Goal: Task Accomplishment & Management: Complete application form

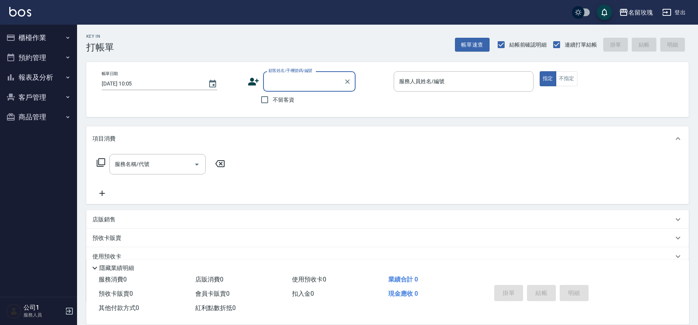
click at [360, 110] on div "帳單日期 [DATE] 10:05 顧客姓名/手機號碼/編號 顧客姓名/手機號碼/編號 不留客資 服務人員姓名/編號 服務人員姓名/編號 指定 不指定" at bounding box center [387, 89] width 602 height 55
click at [273, 98] on label "不留客資" at bounding box center [275, 100] width 38 height 16
click at [273, 98] on input "不留客資" at bounding box center [264, 100] width 16 height 16
checkbox input "true"
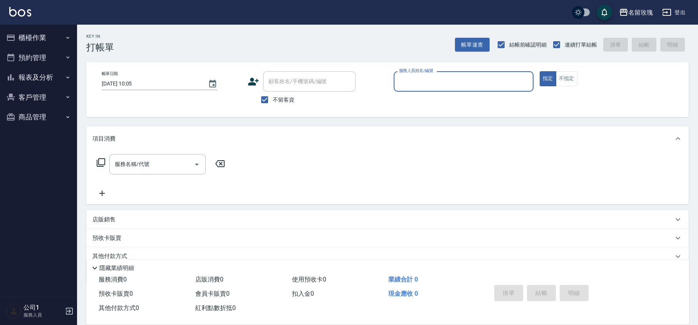
click at [429, 79] on input "服務人員姓名/編號" at bounding box center [463, 81] width 133 height 13
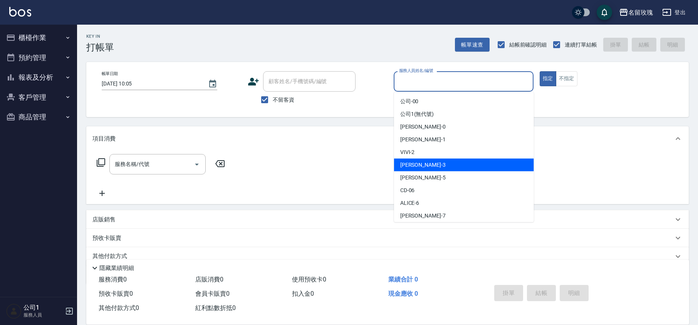
click at [432, 162] on div "[PERSON_NAME] -3" at bounding box center [464, 165] width 140 height 13
type input "[PERSON_NAME]-3"
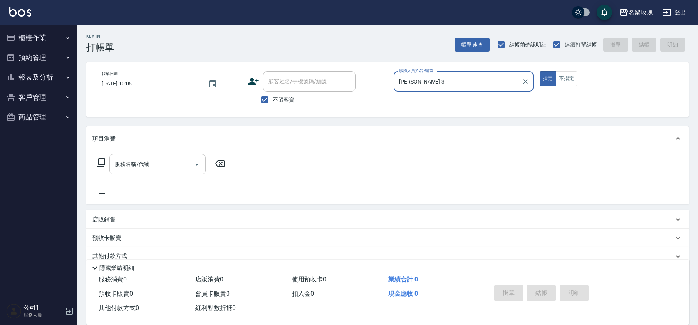
click at [125, 167] on div "服務名稱/代號 服務名稱/代號" at bounding box center [157, 164] width 96 height 20
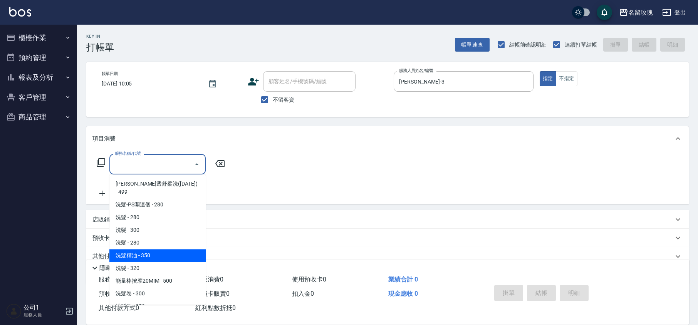
click at [166, 249] on span "洗髮精油 - 350" at bounding box center [157, 255] width 96 height 13
type input "洗髮精油(206)"
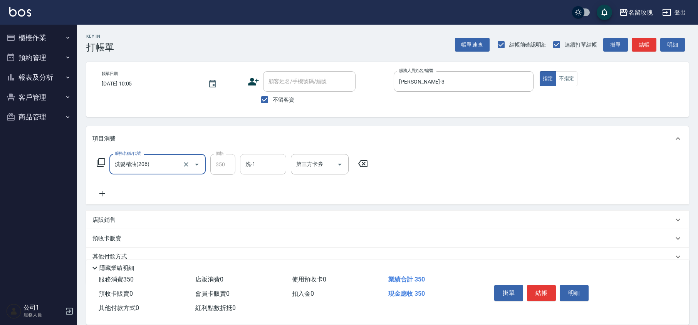
click at [258, 170] on input "洗-1" at bounding box center [262, 163] width 39 height 13
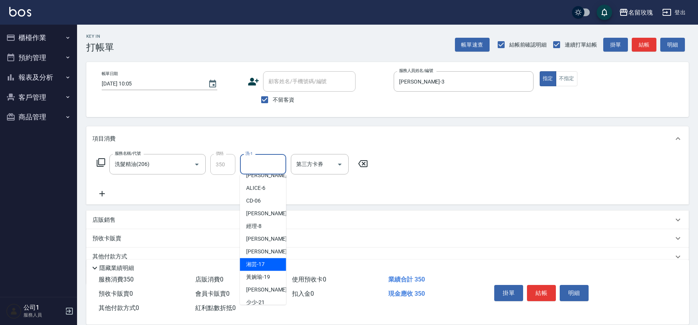
scroll to position [151, 0]
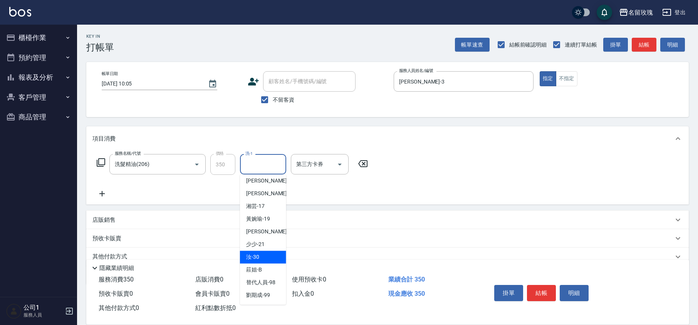
click at [262, 261] on div "汝 -30" at bounding box center [263, 257] width 46 height 13
type input "汝-30"
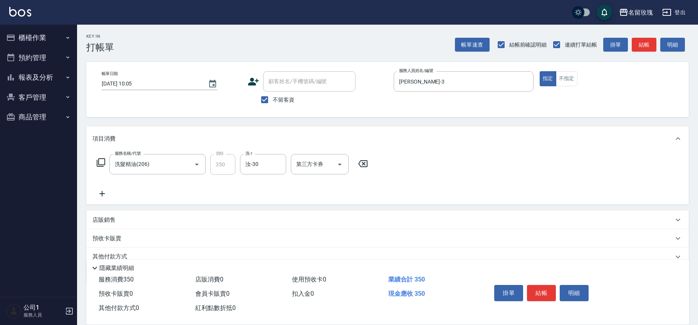
click at [243, 193] on div "服務名稱/代號 洗髮精油(206) 服務名稱/代號 價格 350 價格 洗-1 汝-30 洗-1 第三方卡券 第三方卡券" at bounding box center [232, 176] width 280 height 44
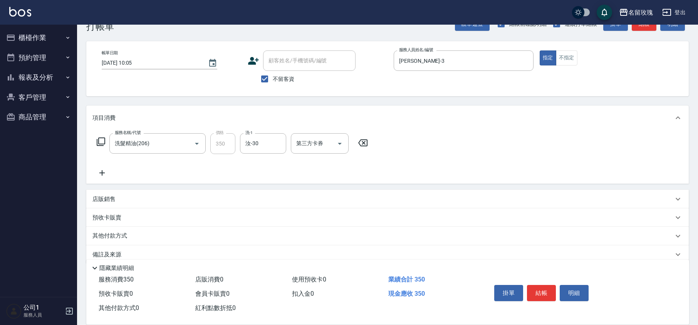
scroll to position [32, 0]
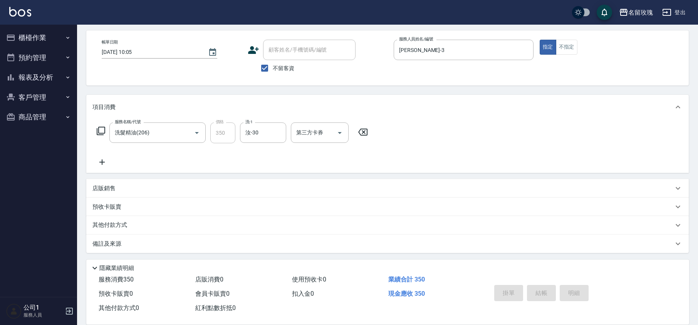
type input "[DATE] 10:34"
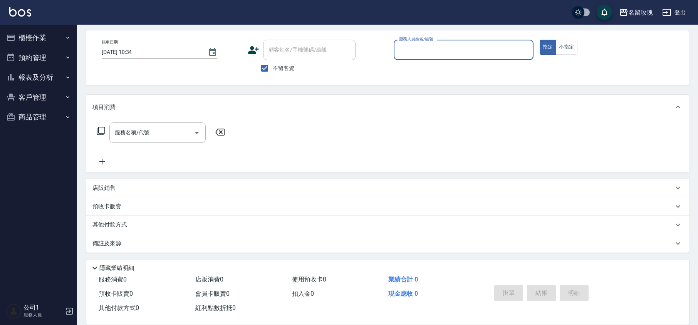
click at [280, 69] on span "不留客資" at bounding box center [284, 68] width 22 height 8
click at [273, 69] on input "不留客資" at bounding box center [264, 68] width 16 height 16
checkbox input "false"
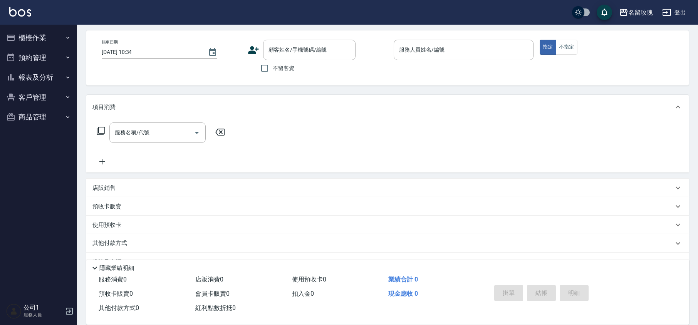
click at [230, 33] on div "帳單日期 [DATE] 10:34 顧客姓名/手機號碼/編號 顧客姓名/手機號碼/編號 不留客資 服務人員姓名/編號 服務人員姓名/編號 指定 不指定" at bounding box center [387, 57] width 602 height 55
